Goal: Transaction & Acquisition: Download file/media

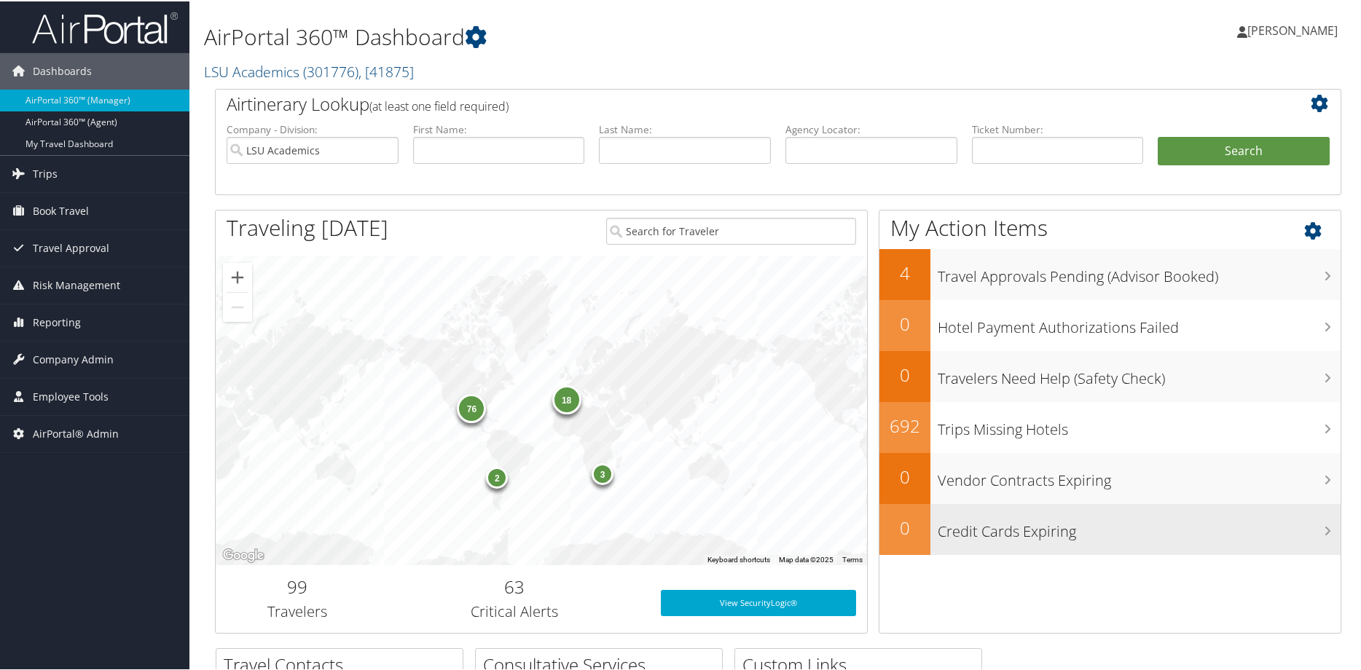
drag, startPoint x: 1071, startPoint y: 81, endPoint x: 1202, endPoint y: 546, distance: 483.0
click at [1202, 546] on div "Credit Cards Expiring" at bounding box center [1135, 528] width 410 height 51
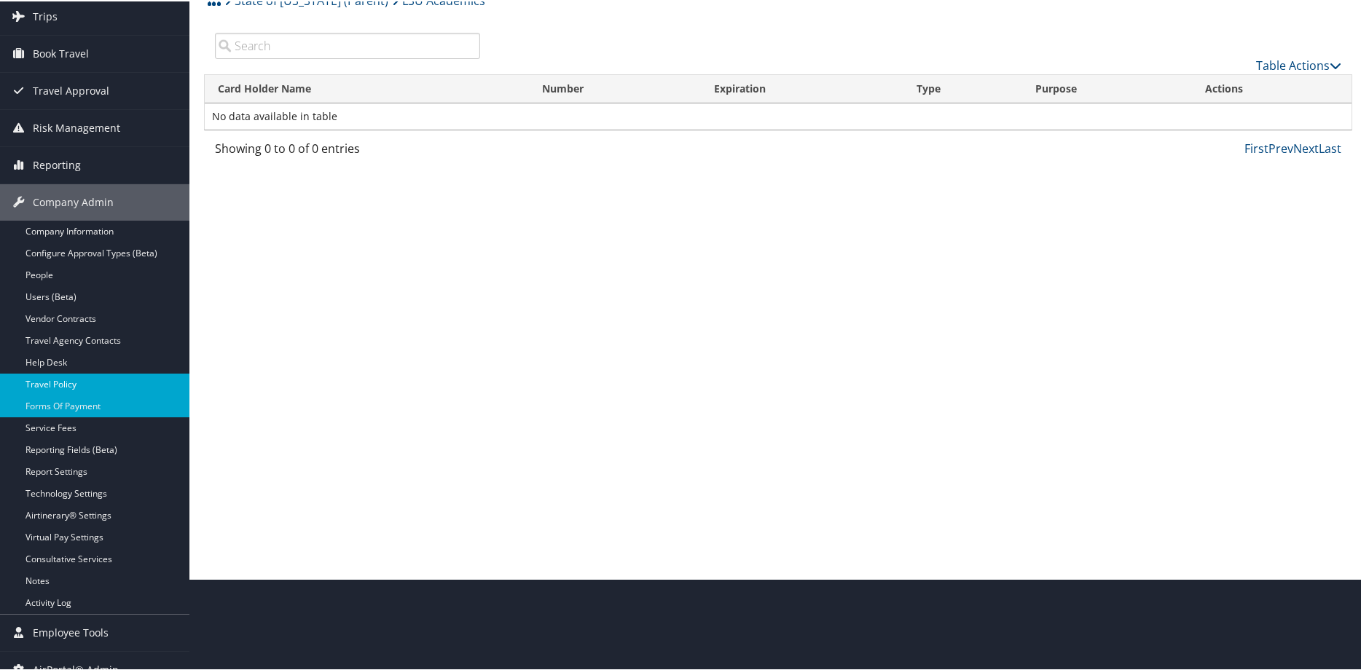
scroll to position [109, 0]
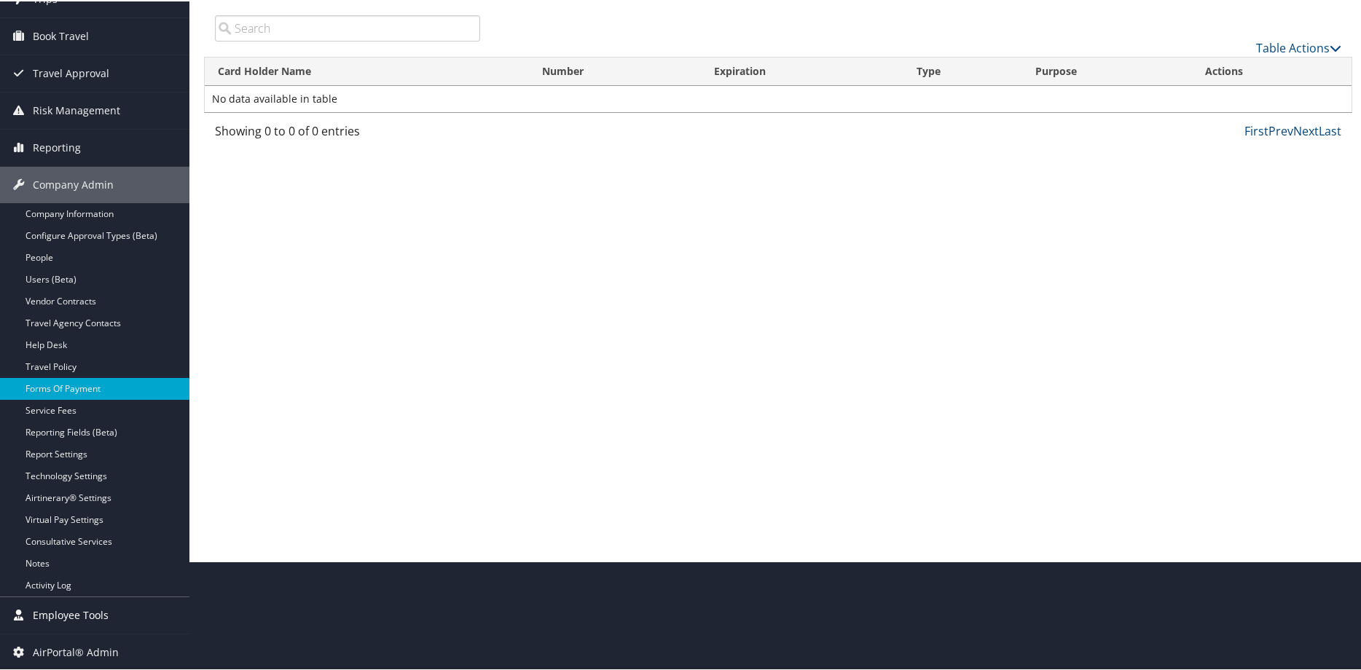
click at [72, 612] on span "Employee Tools" at bounding box center [71, 614] width 76 height 36
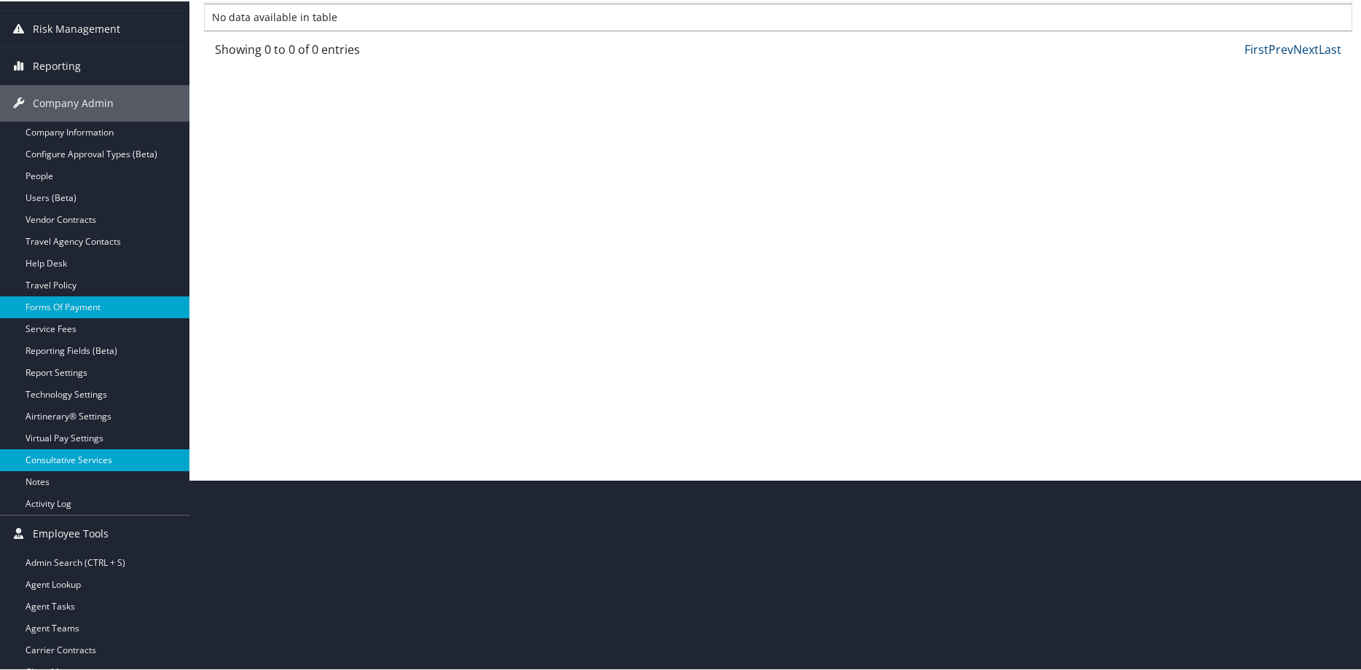
scroll to position [306, 0]
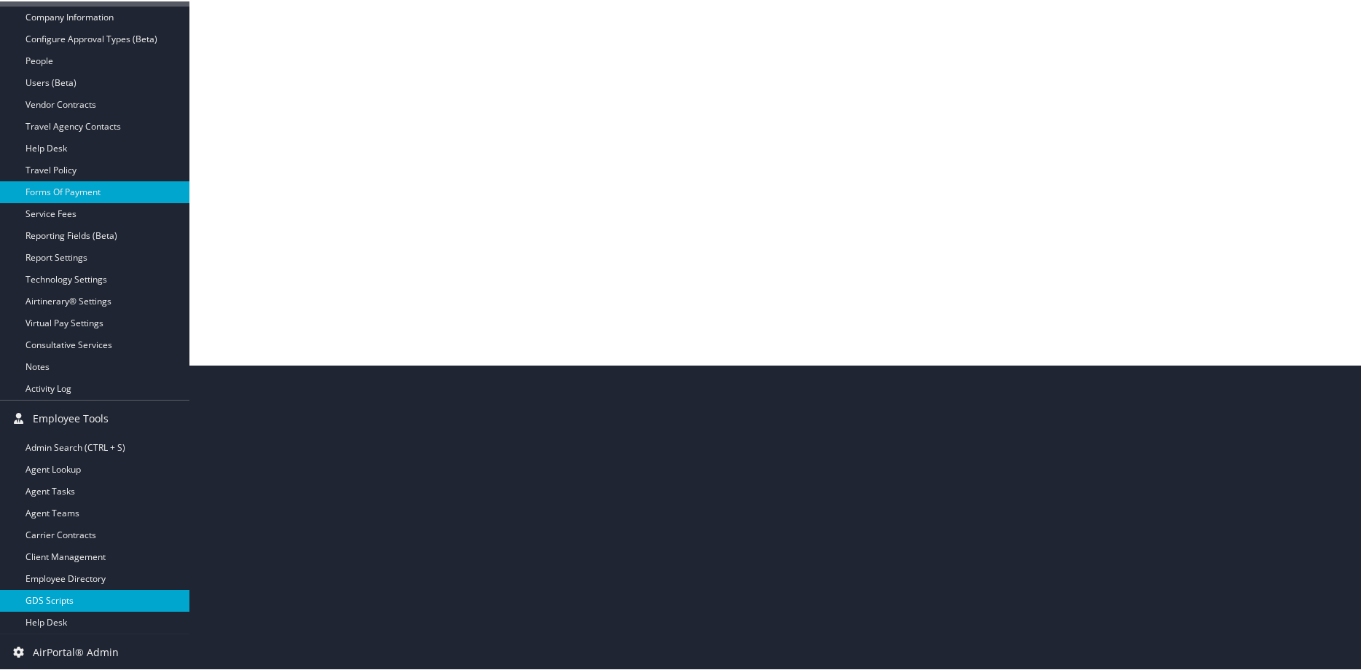
click at [51, 598] on link "GDS Scripts" at bounding box center [94, 600] width 189 height 22
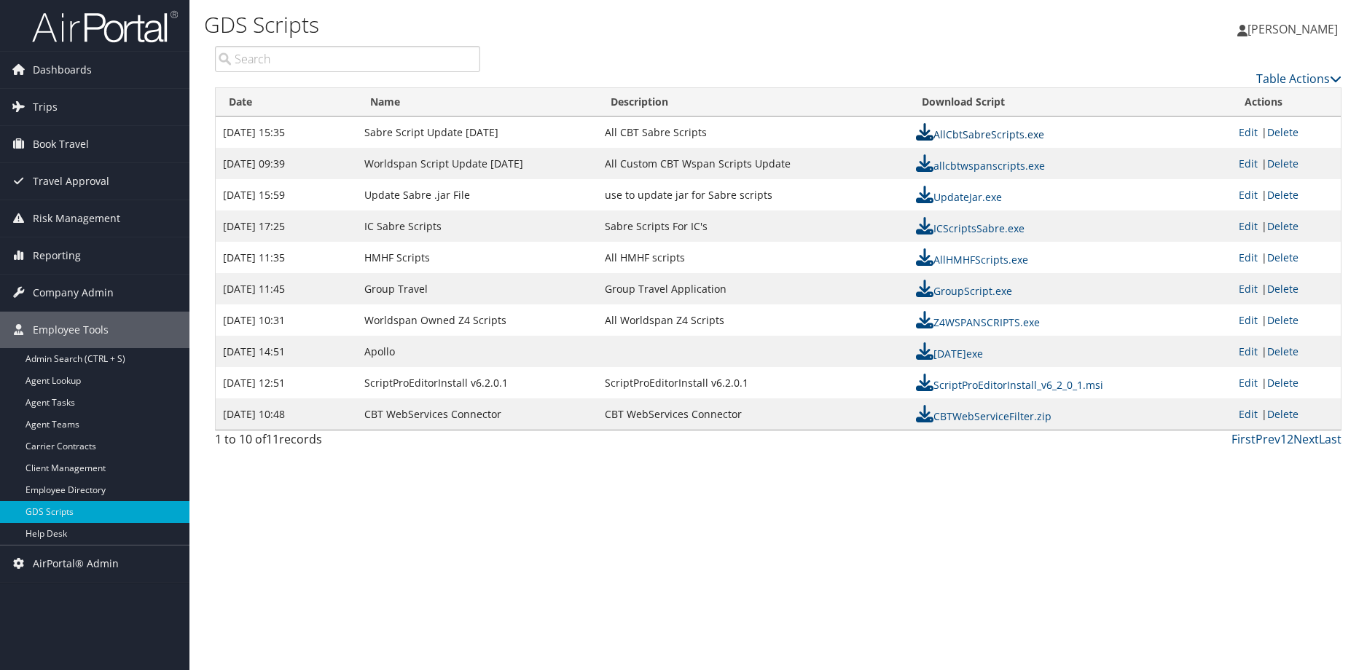
click at [985, 133] on link "AllCbtSabreScripts.exe" at bounding box center [980, 135] width 128 height 14
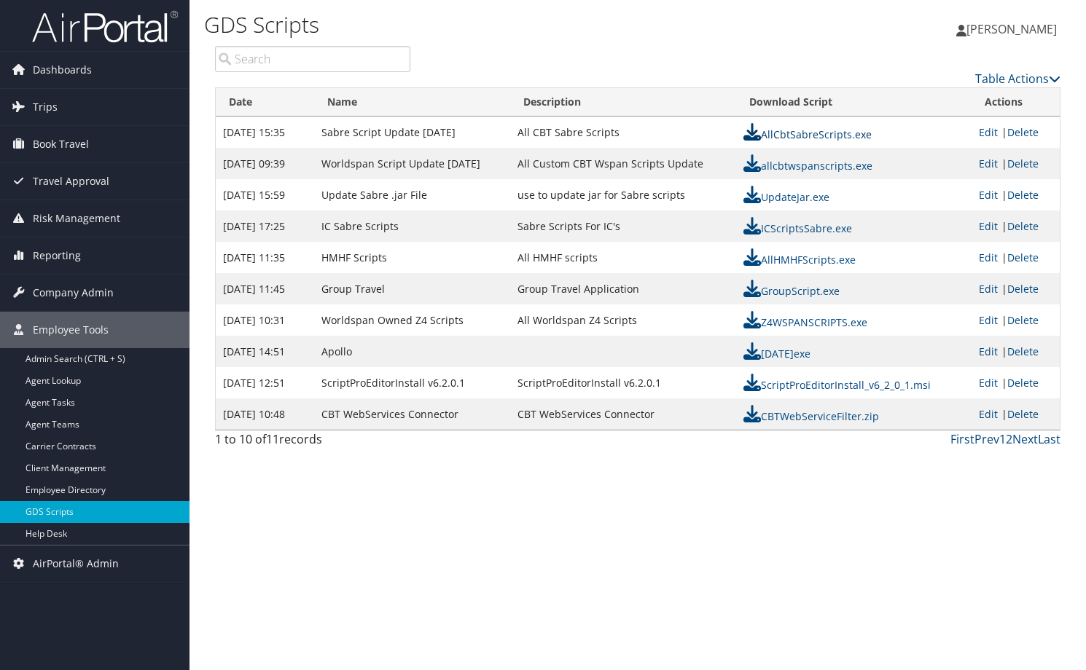
click at [795, 133] on link "AllCbtSabreScripts.exe" at bounding box center [807, 135] width 128 height 14
click at [749, 133] on icon at bounding box center [751, 131] width 17 height 17
